Goal: Information Seeking & Learning: Learn about a topic

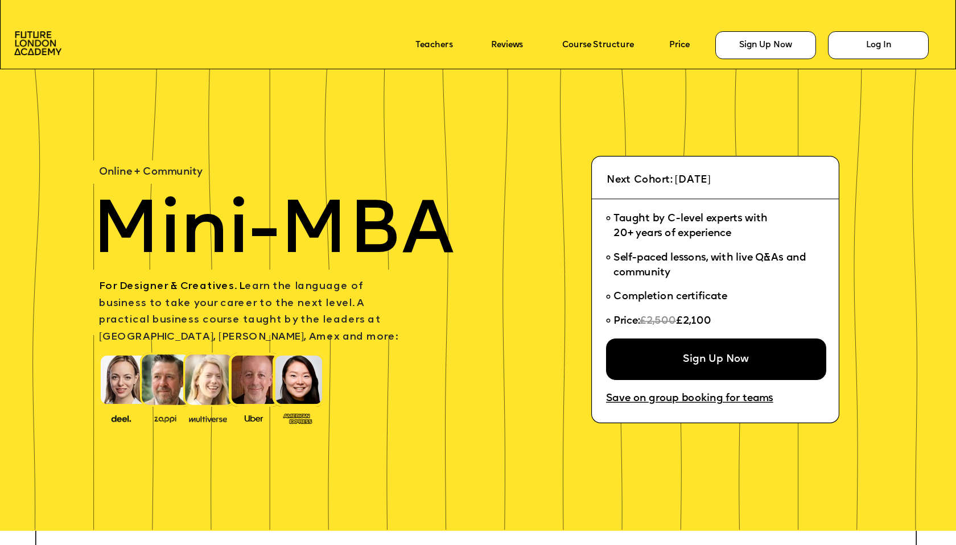
scroll to position [107, 0]
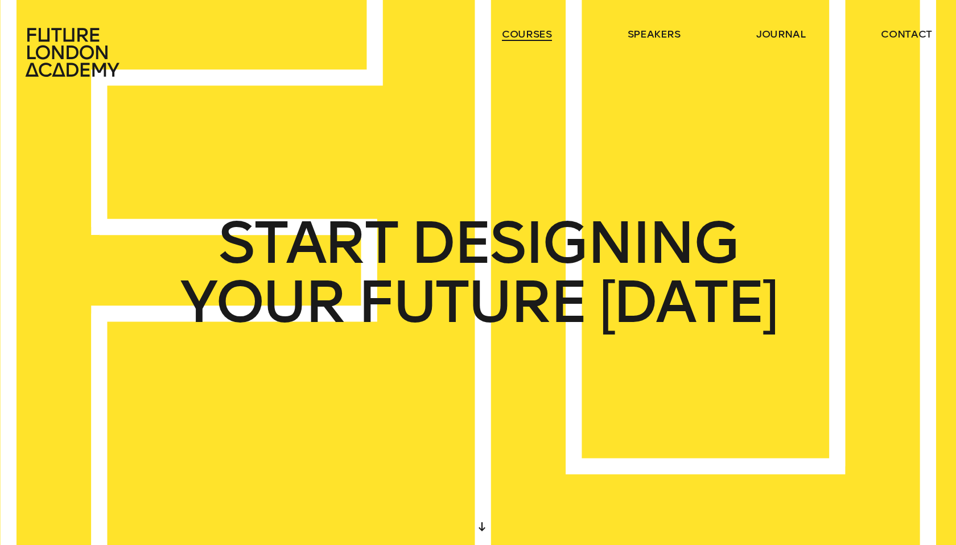
click at [534, 36] on link "courses" at bounding box center [527, 34] width 50 height 14
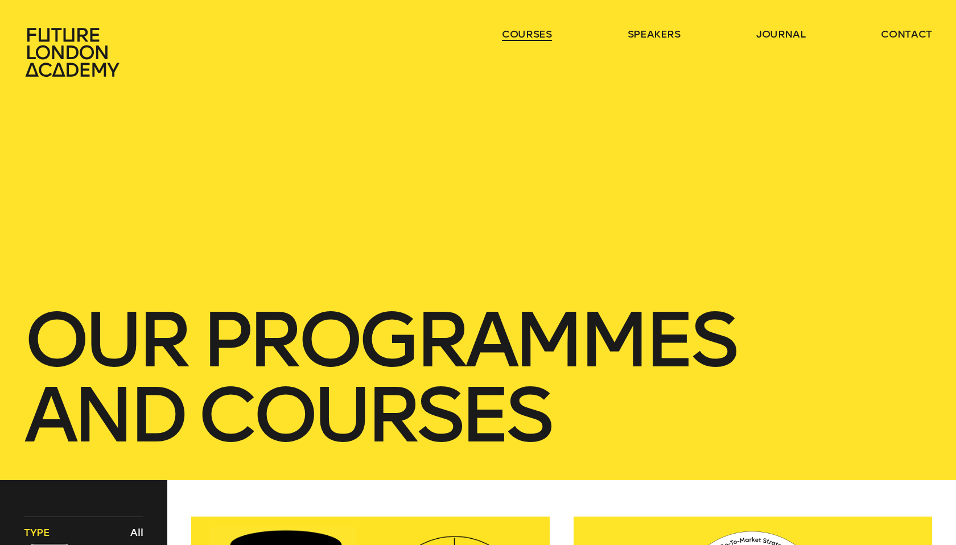
click at [534, 36] on link "courses" at bounding box center [527, 34] width 50 height 14
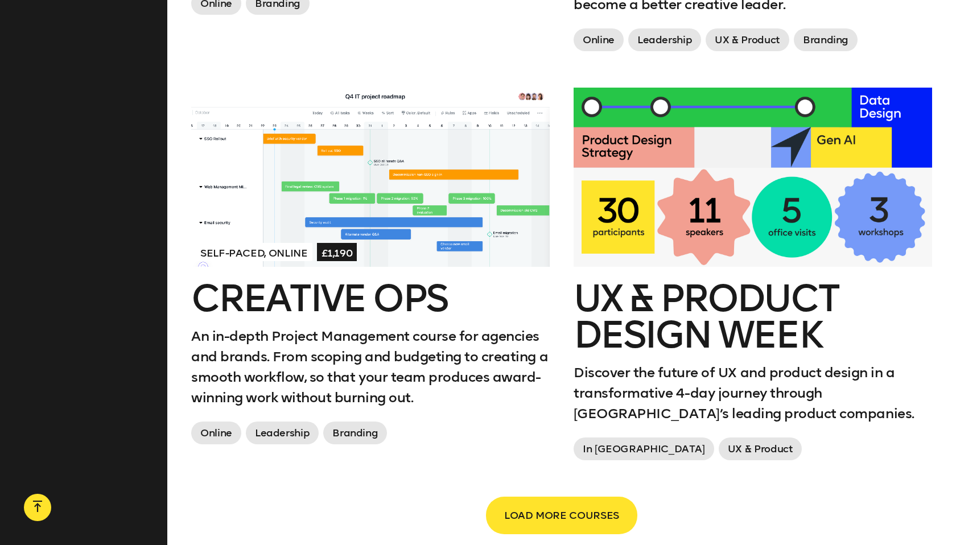
scroll to position [1782, 0]
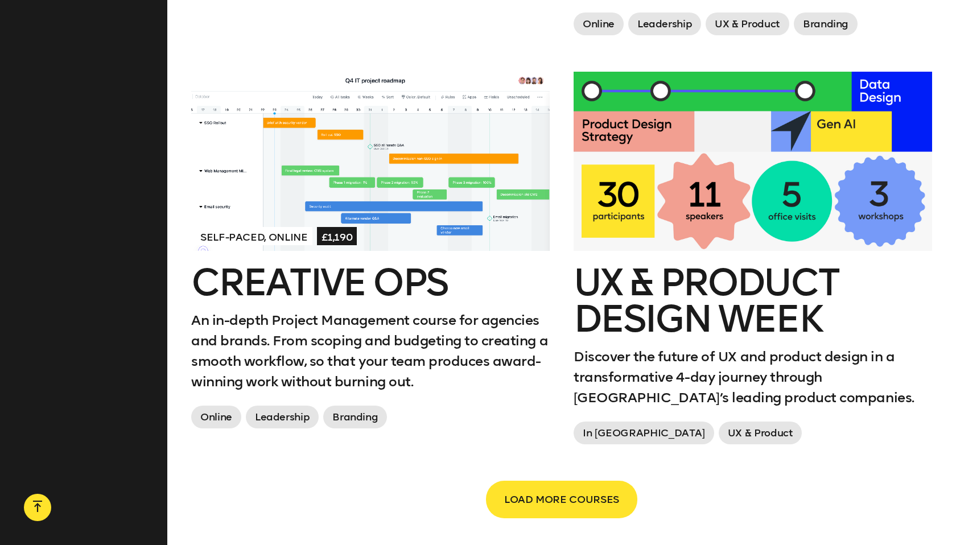
click at [729, 223] on div at bounding box center [753, 161] width 359 height 179
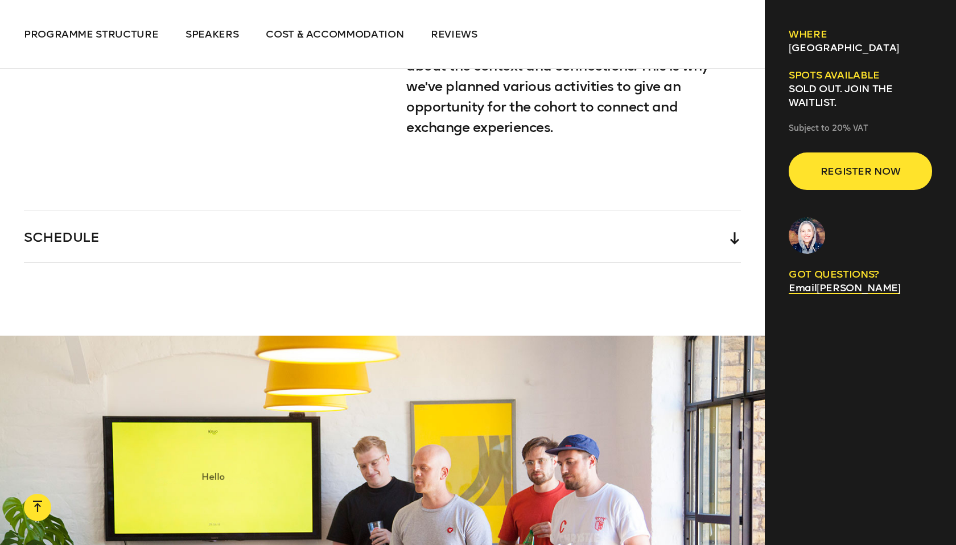
scroll to position [2639, 0]
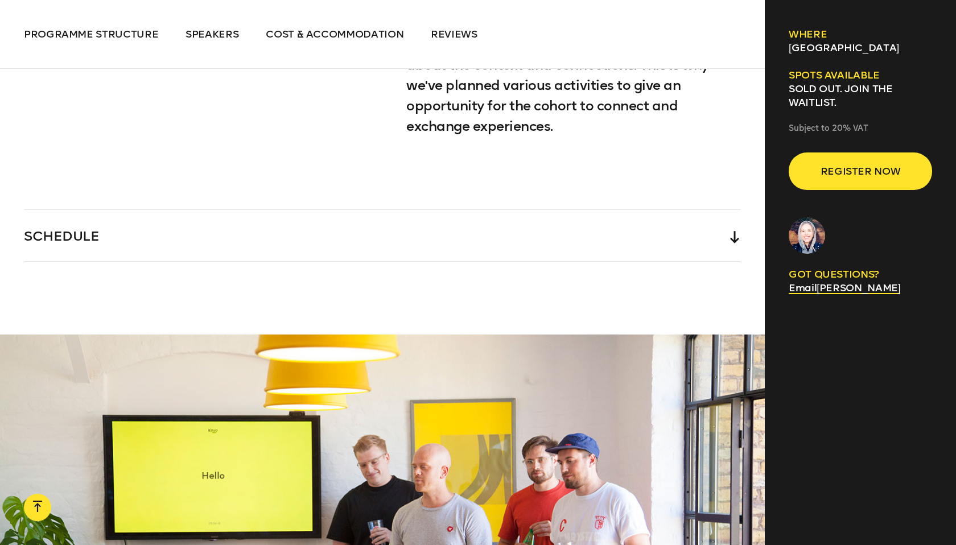
click at [571, 213] on div "SCHEDULE" at bounding box center [382, 235] width 717 height 51
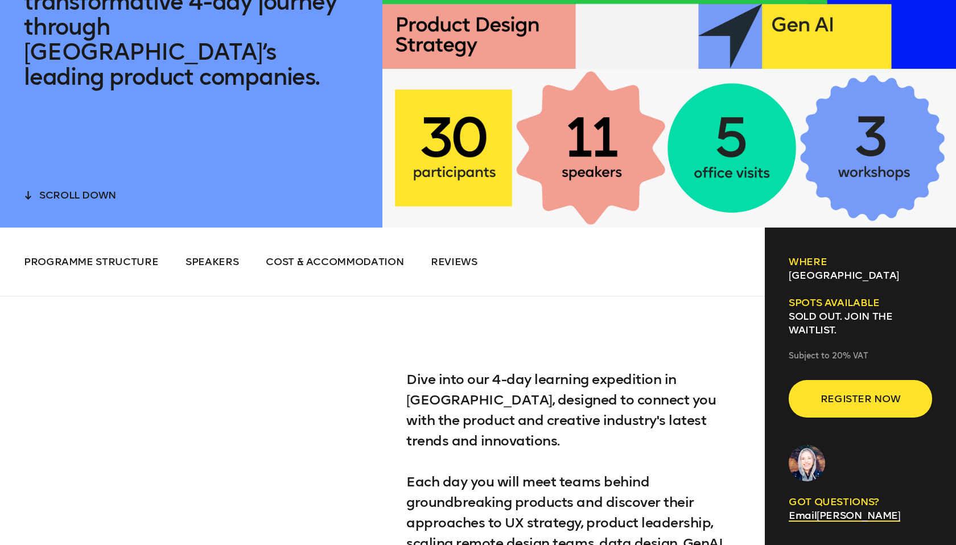
scroll to position [0, 0]
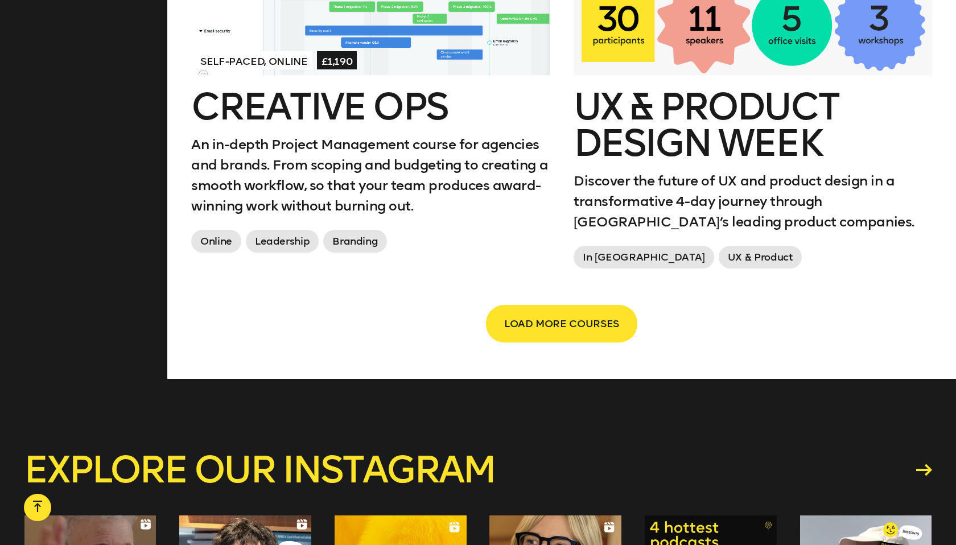
scroll to position [1965, 0]
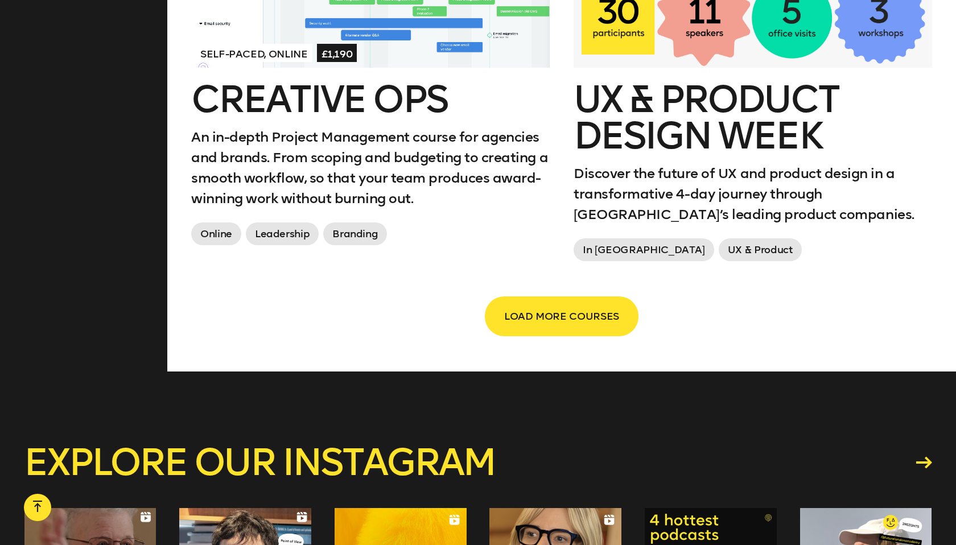
click at [550, 318] on span "LOAD MORE COURSES" at bounding box center [561, 317] width 115 height 22
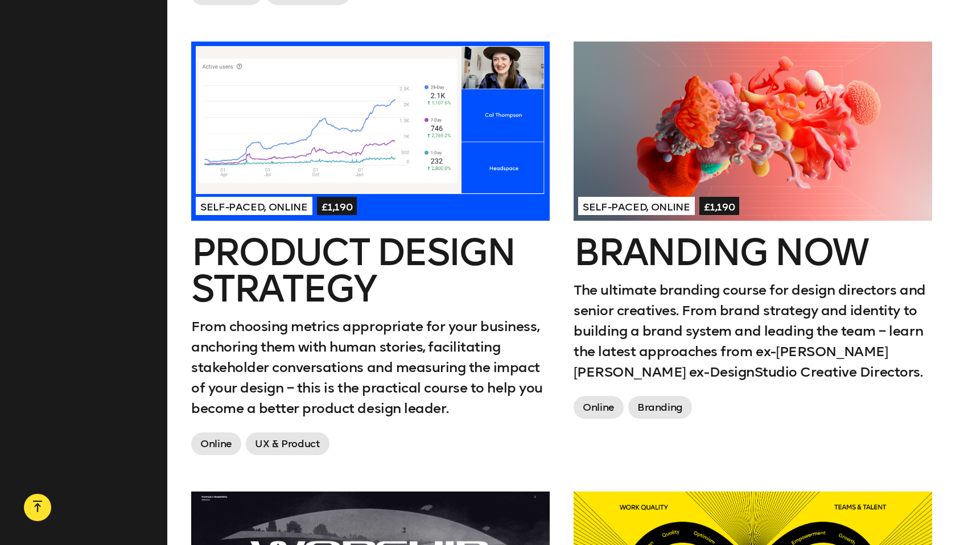
scroll to position [913, 0]
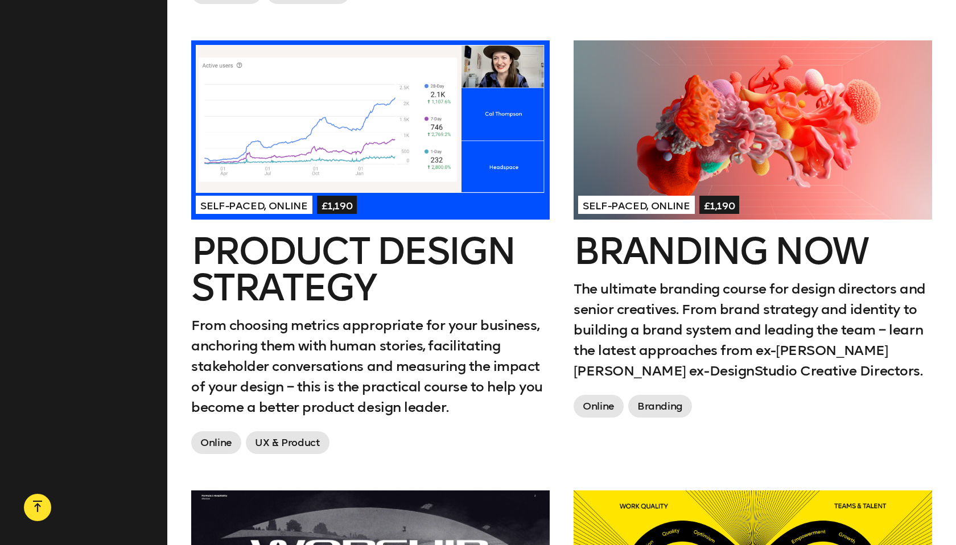
click at [448, 126] on div at bounding box center [370, 129] width 359 height 179
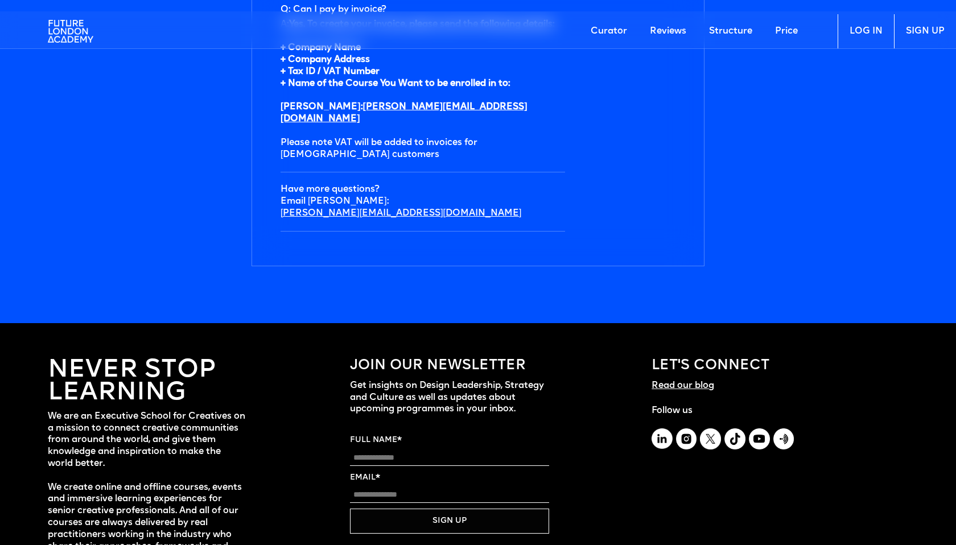
scroll to position [3936, 0]
